Goal: Task Accomplishment & Management: Manage account settings

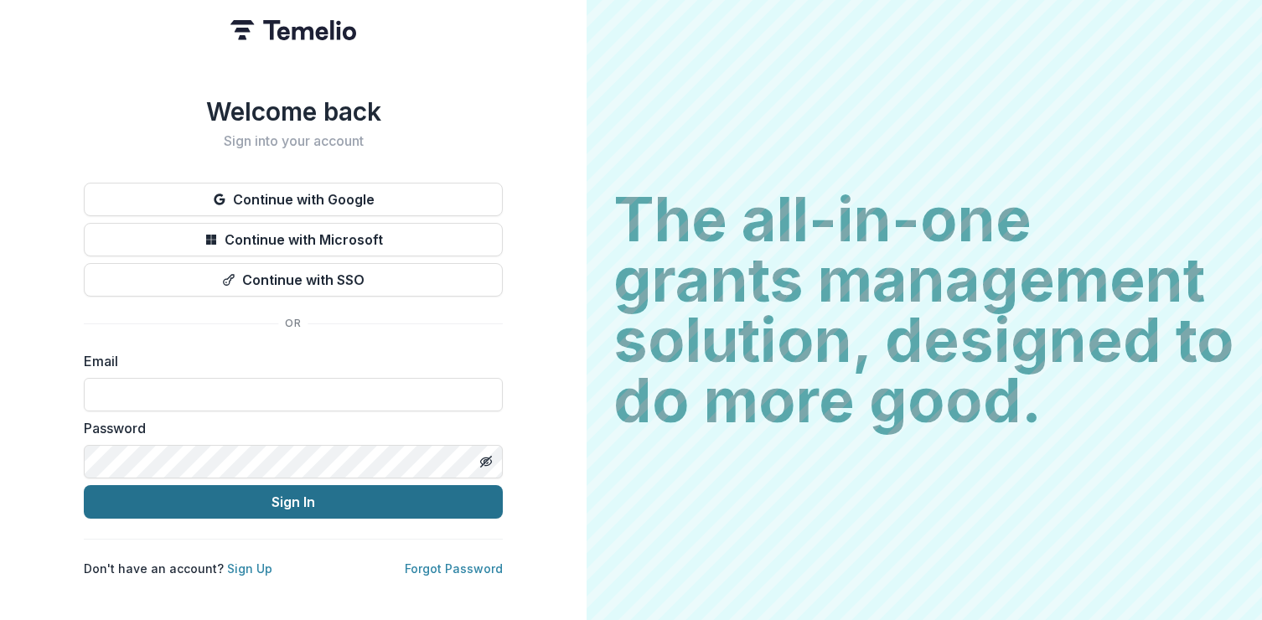
type input "**********"
click at [288, 498] on button "Sign In" at bounding box center [293, 502] width 419 height 34
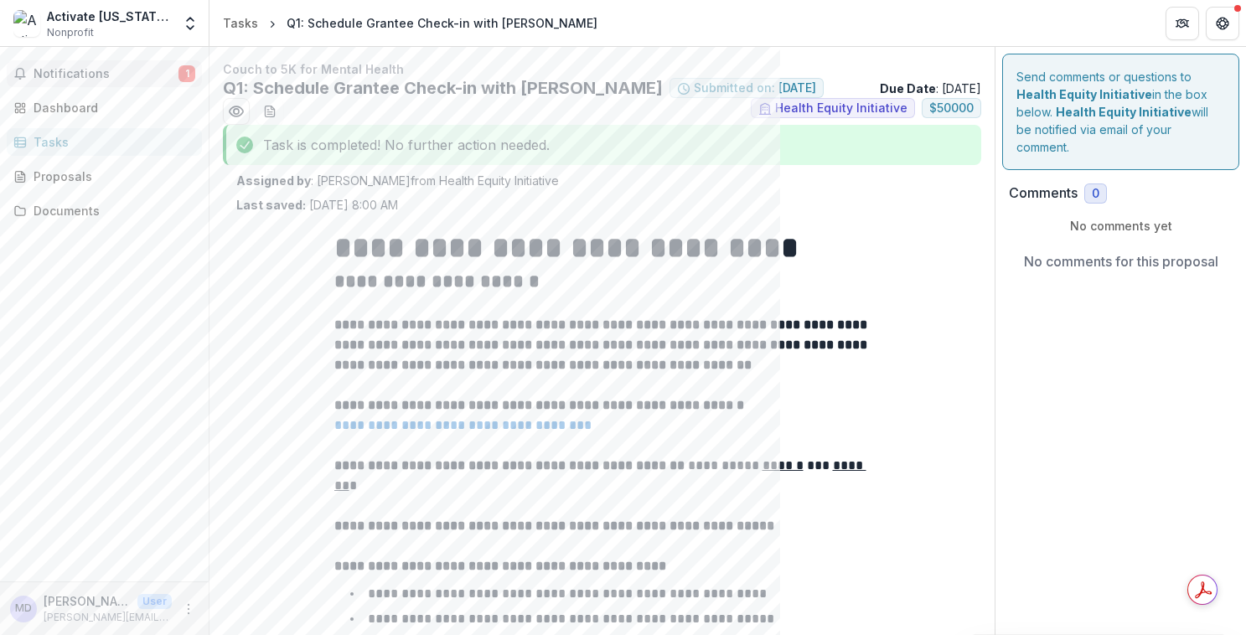
click at [69, 72] on span "Notifications" at bounding box center [106, 74] width 145 height 14
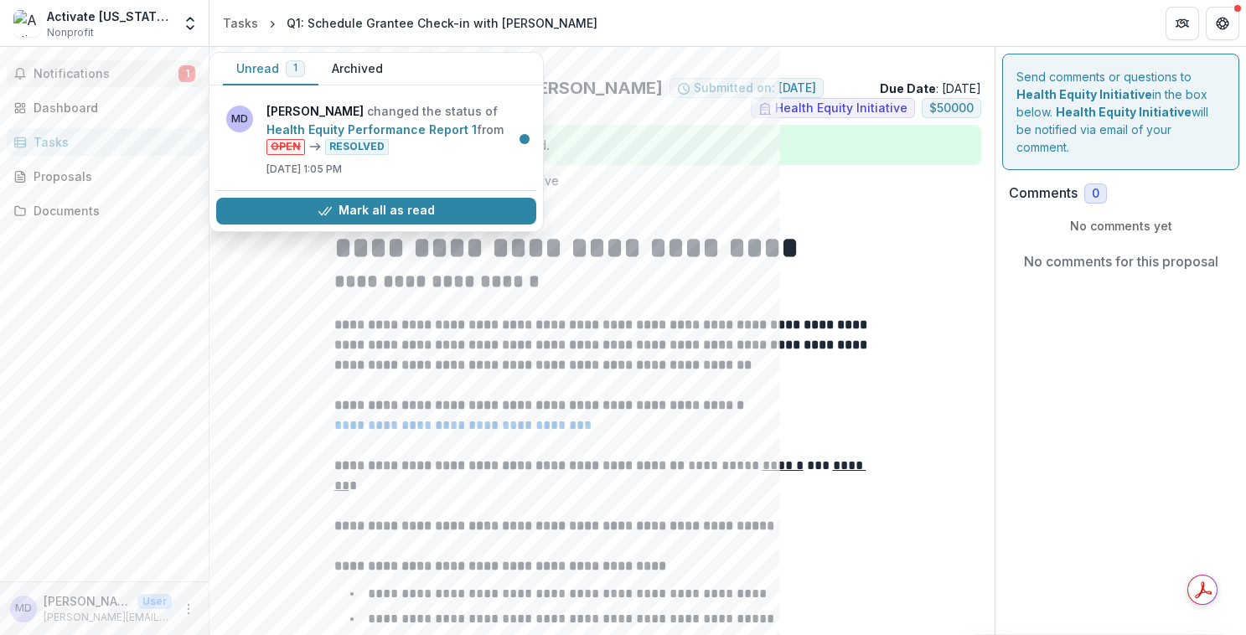
click at [59, 72] on span "Notifications" at bounding box center [106, 74] width 145 height 14
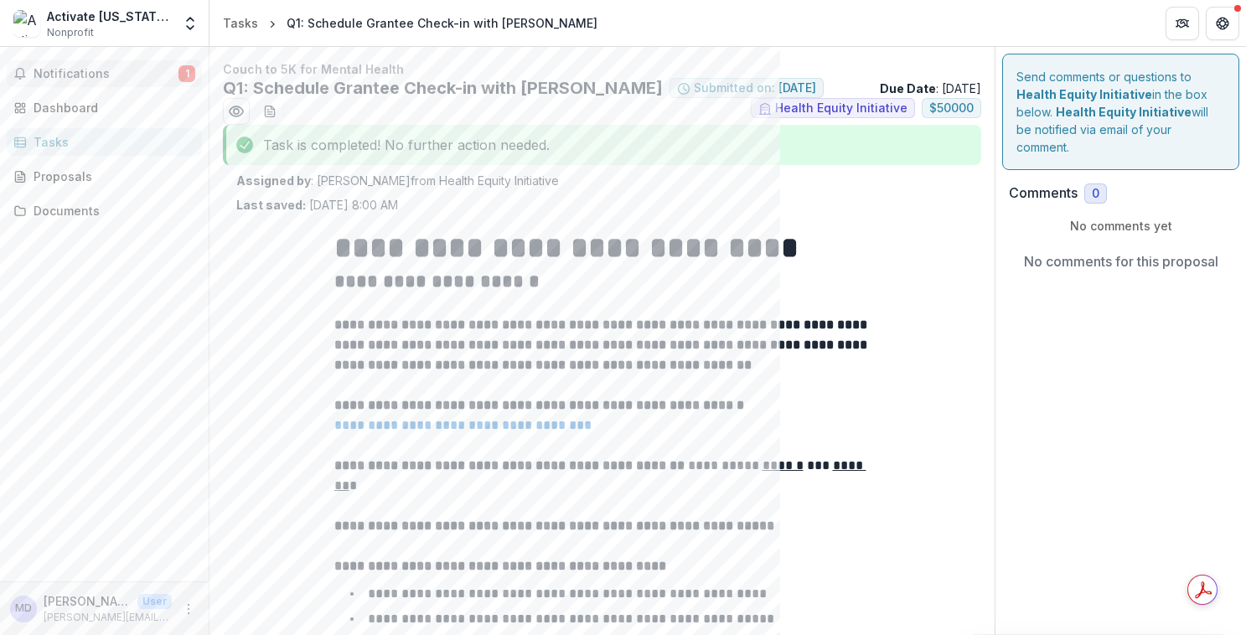
click at [97, 69] on span "Notifications" at bounding box center [106, 74] width 145 height 14
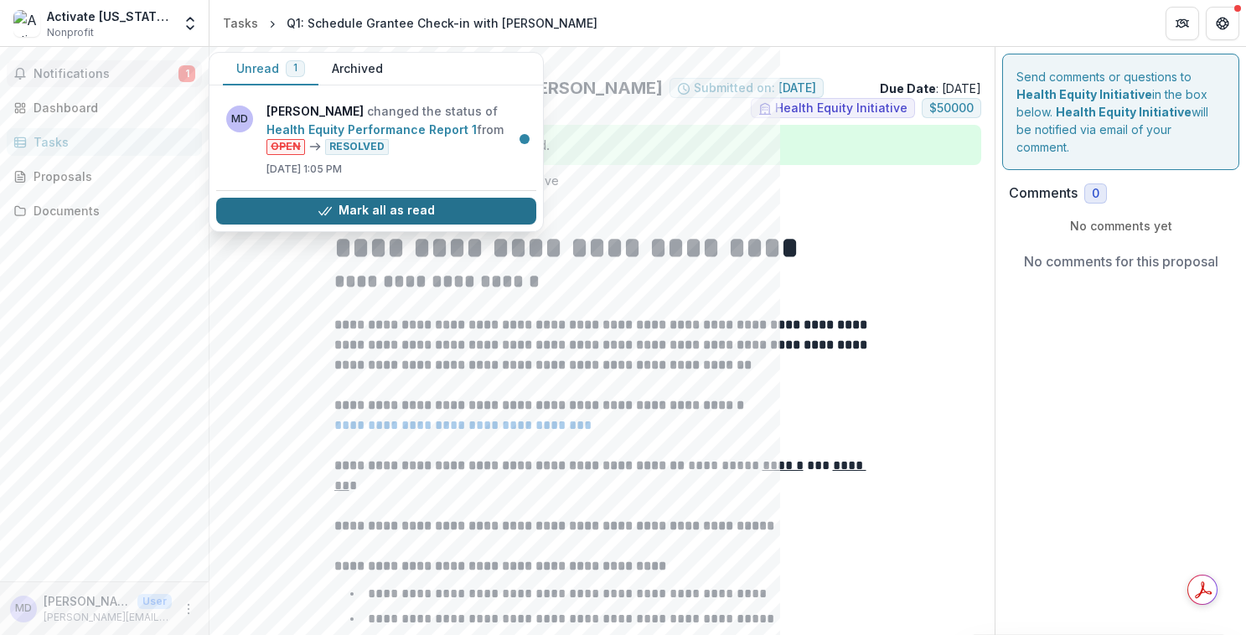
click at [388, 205] on button "Mark all as read" at bounding box center [376, 211] width 320 height 27
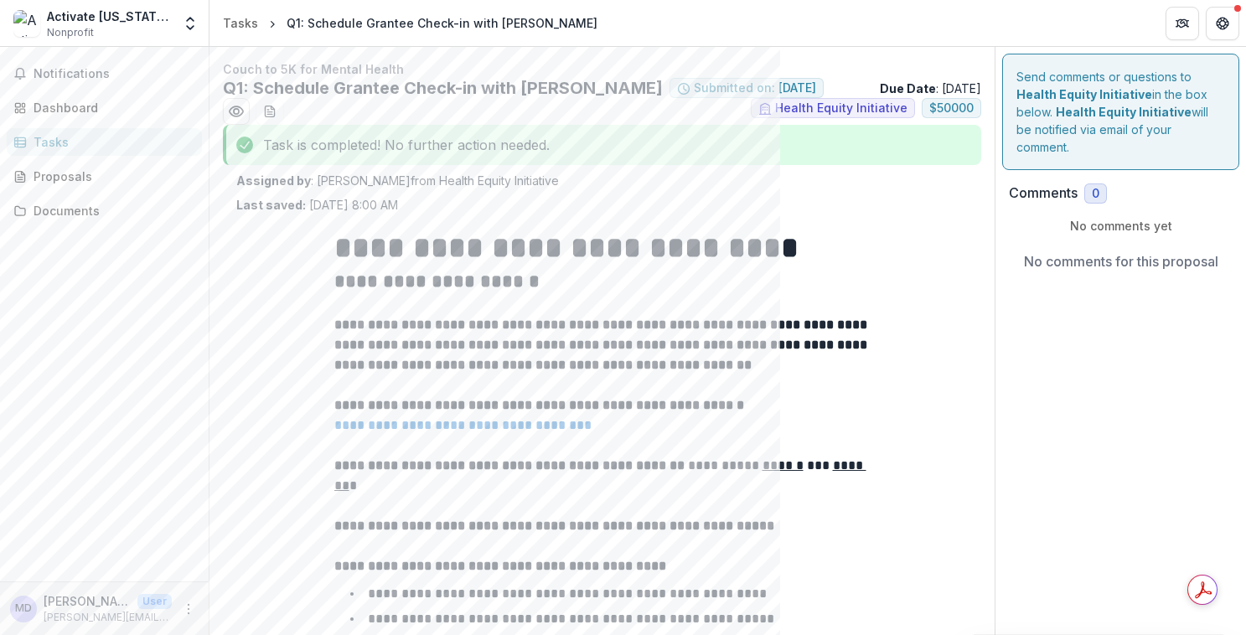
click at [171, 335] on div "Notifications Unread 0 Archived You don't have any unread notifications We'll n…" at bounding box center [104, 314] width 209 height 535
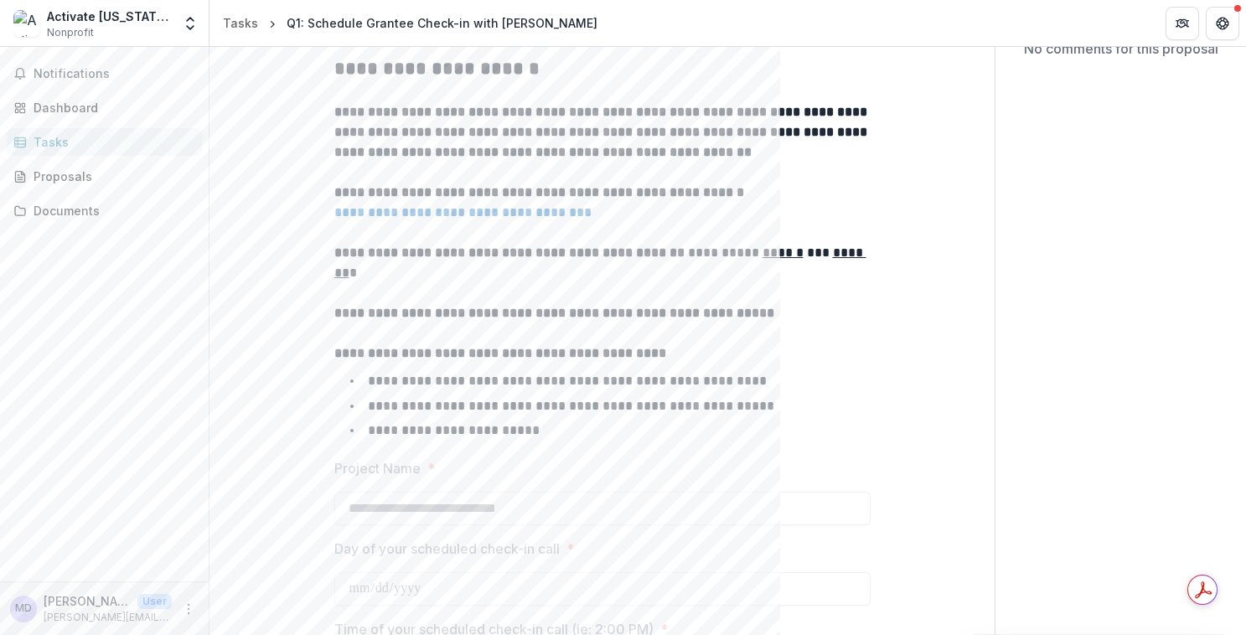
scroll to position [251, 0]
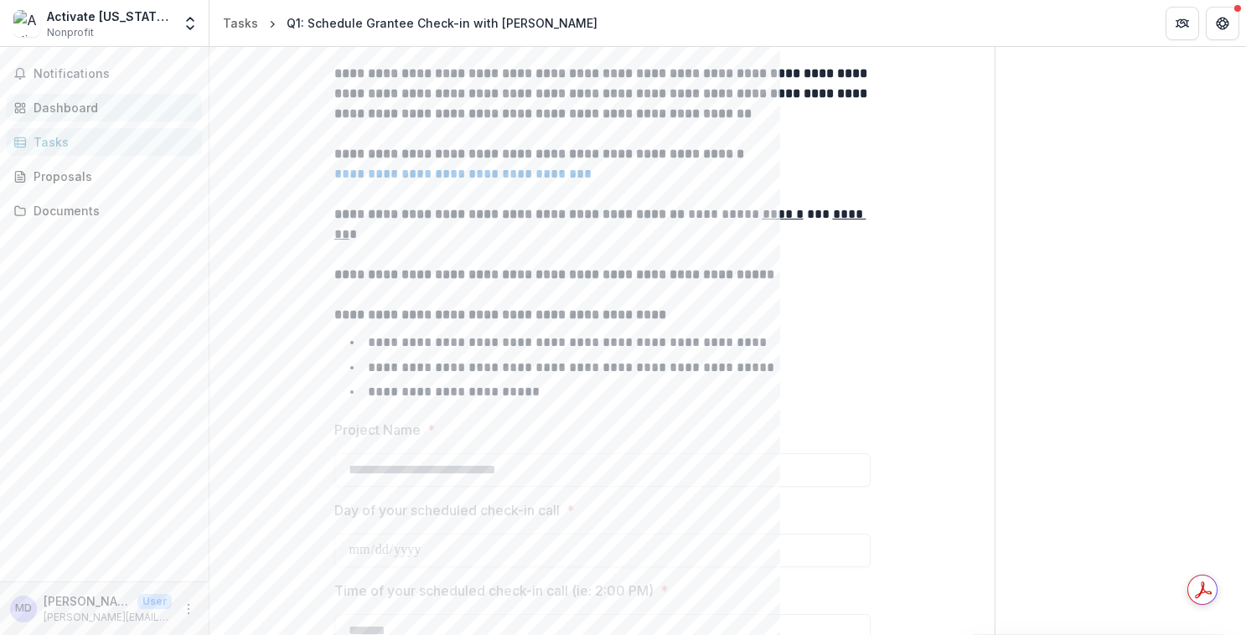
click at [45, 115] on div "Dashboard" at bounding box center [111, 108] width 155 height 18
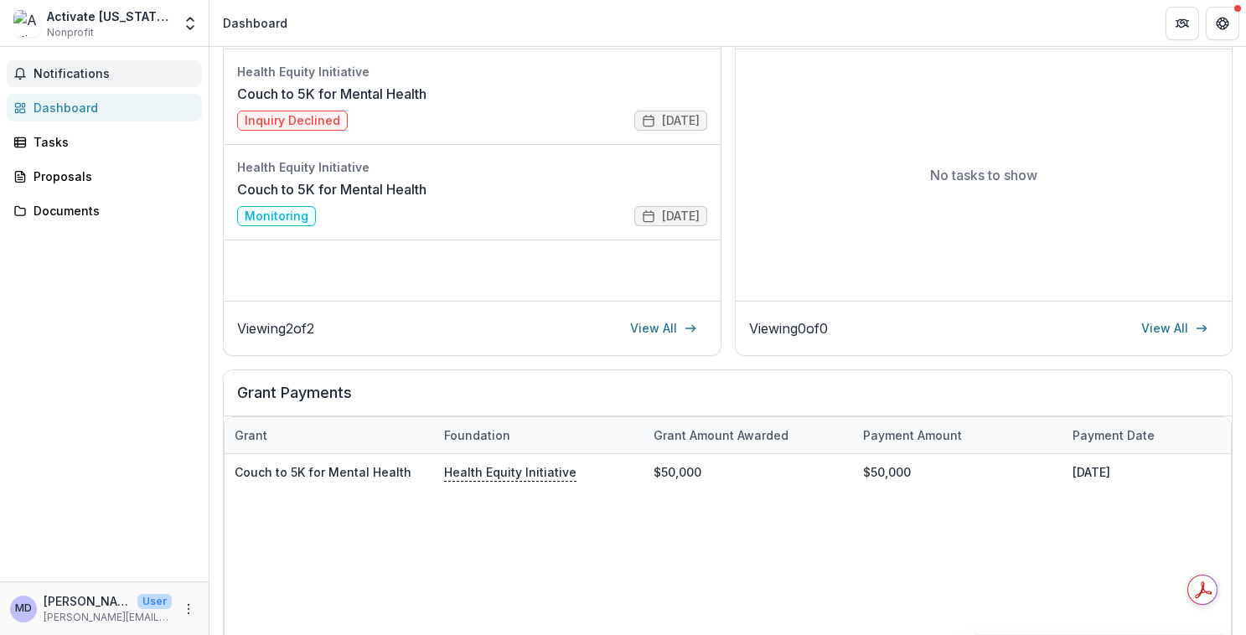
click at [89, 78] on span "Notifications" at bounding box center [115, 74] width 162 height 14
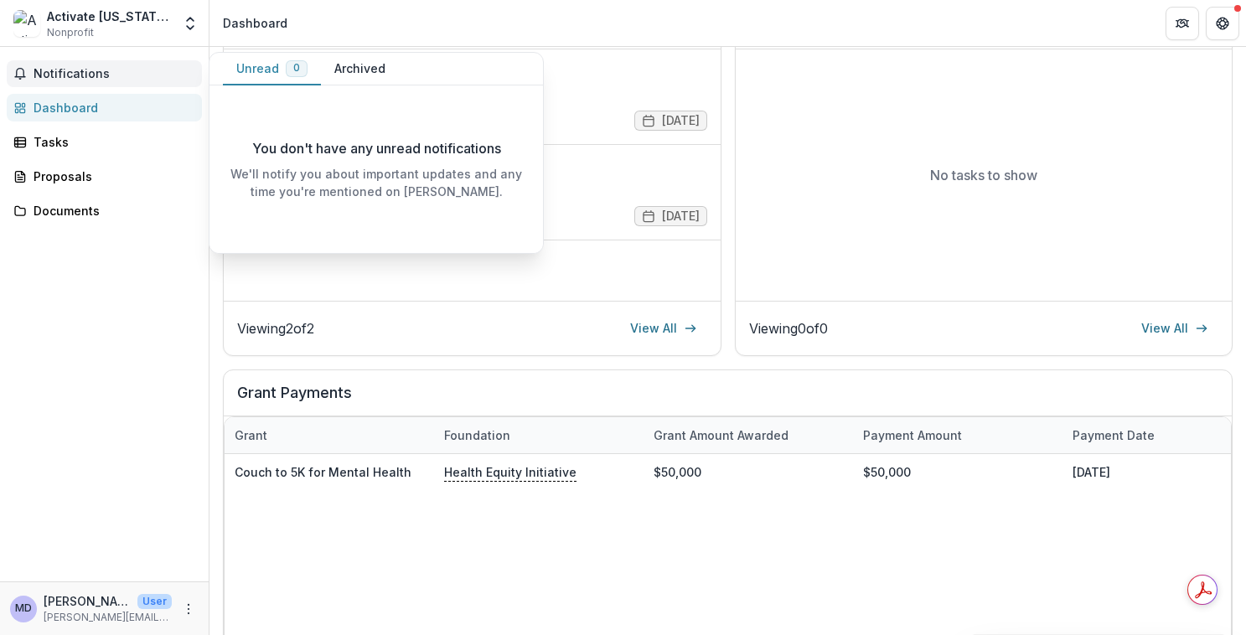
click at [87, 68] on span "Notifications" at bounding box center [115, 74] width 162 height 14
